Goal: Navigation & Orientation: Find specific page/section

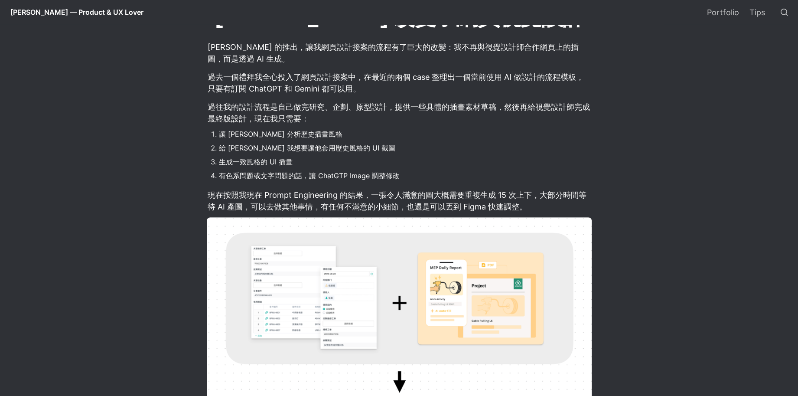
scroll to position [118, 0]
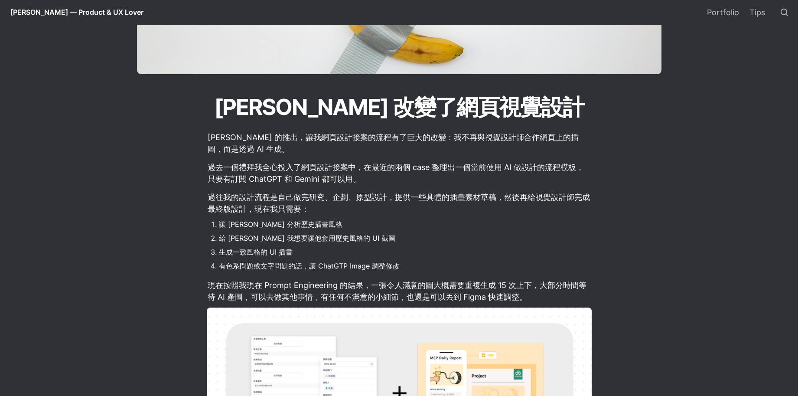
click at [76, 8] on span "[PERSON_NAME] — Product & UX Lover" at bounding box center [76, 12] width 133 height 9
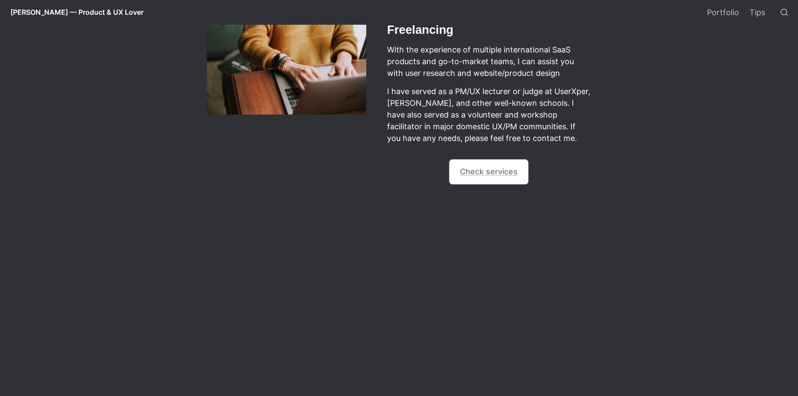
scroll to position [818, 0]
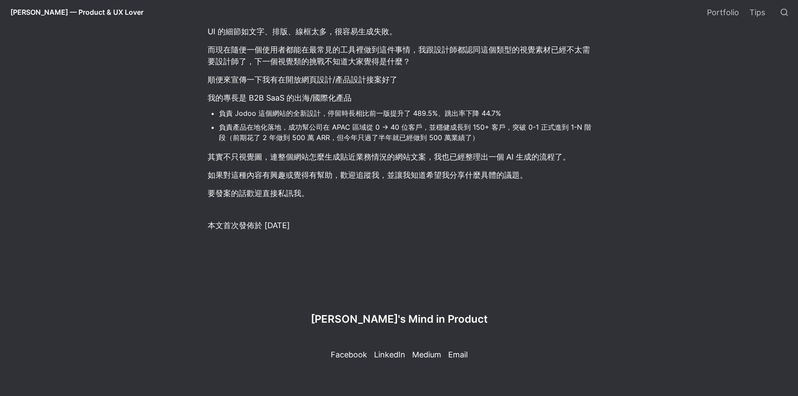
scroll to position [118, 0]
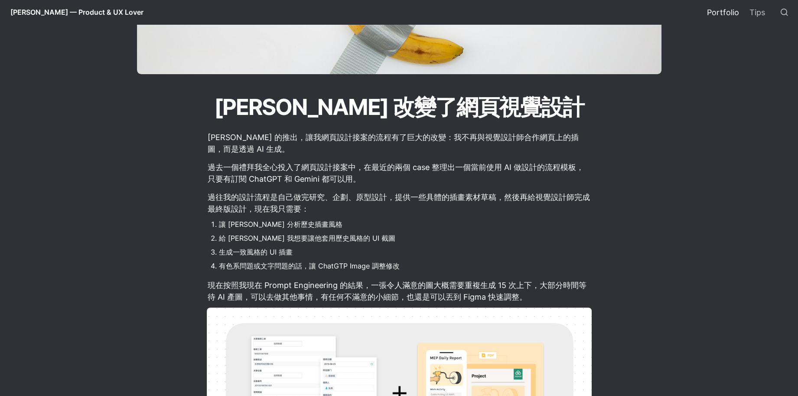
click at [720, 13] on link "Portfolio" at bounding box center [723, 12] width 42 height 24
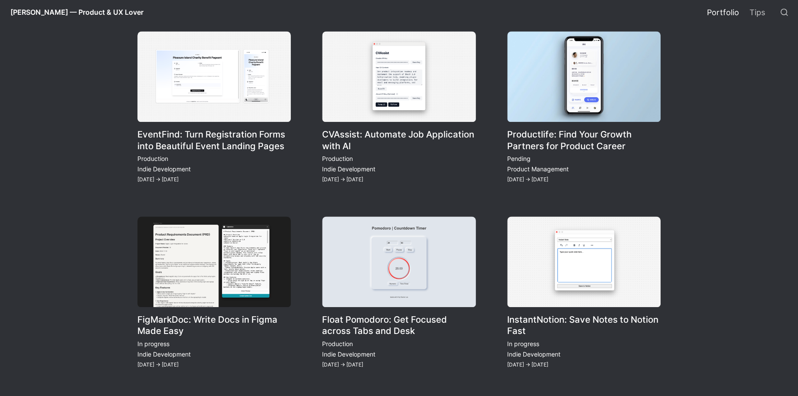
scroll to position [827, 0]
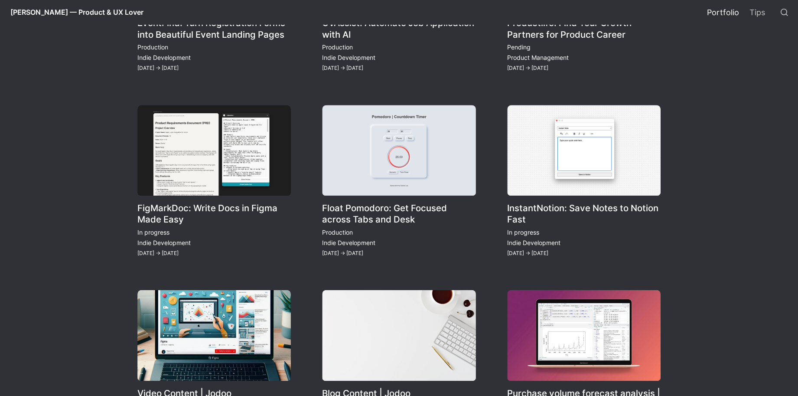
click at [212, 328] on link "Video Content | Jodoo" at bounding box center [213, 366] width 153 height 153
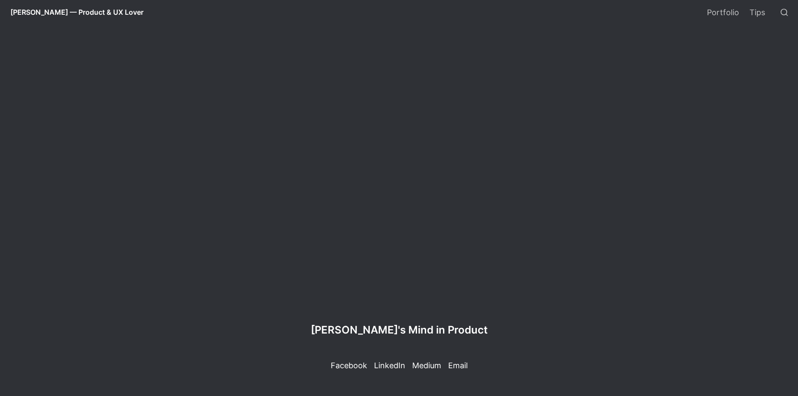
scroll to position [1411, 0]
